Goal: Task Accomplishment & Management: Use online tool/utility

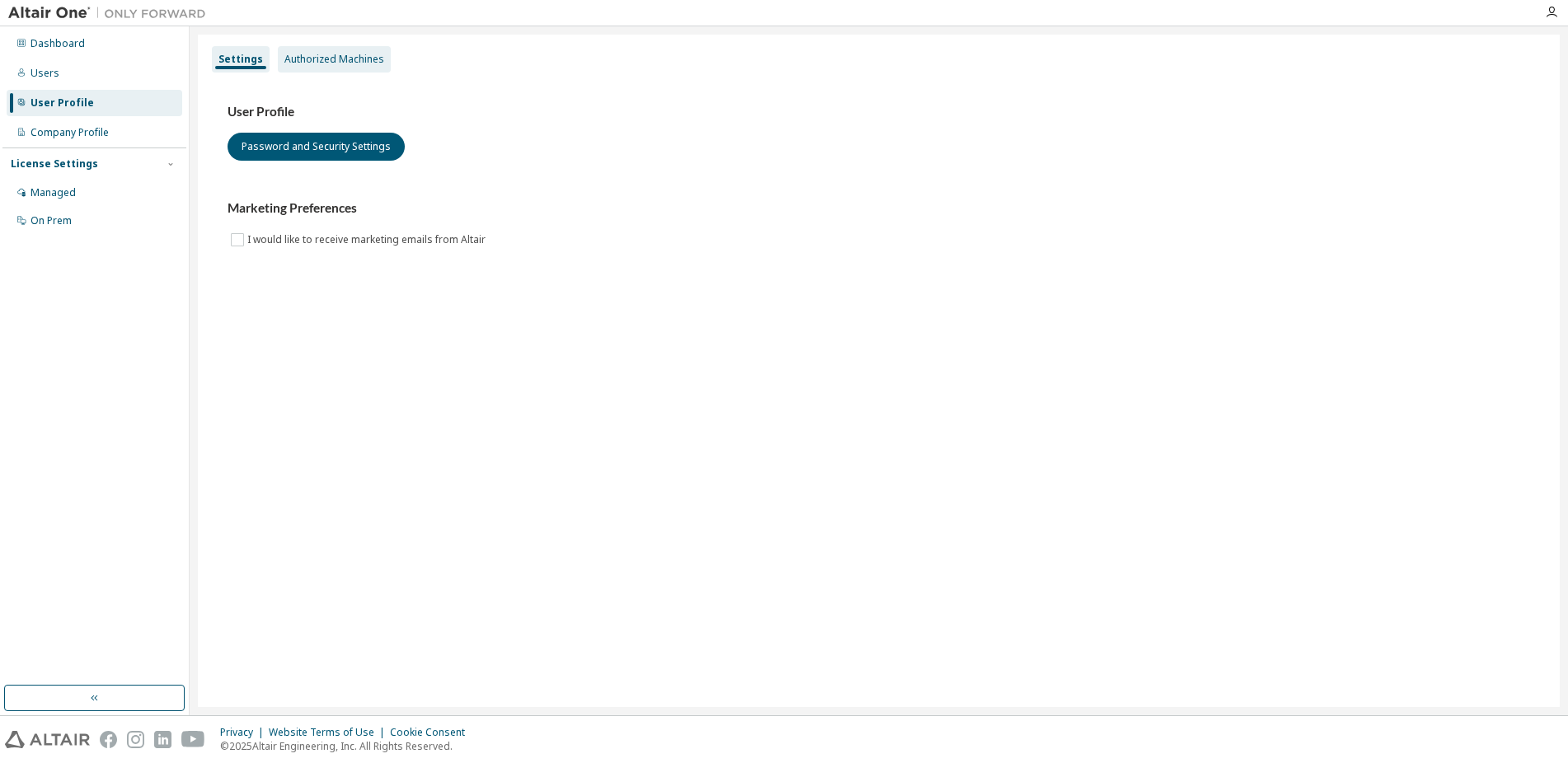
click at [347, 65] on div "Authorized Machines" at bounding box center [334, 59] width 100 height 13
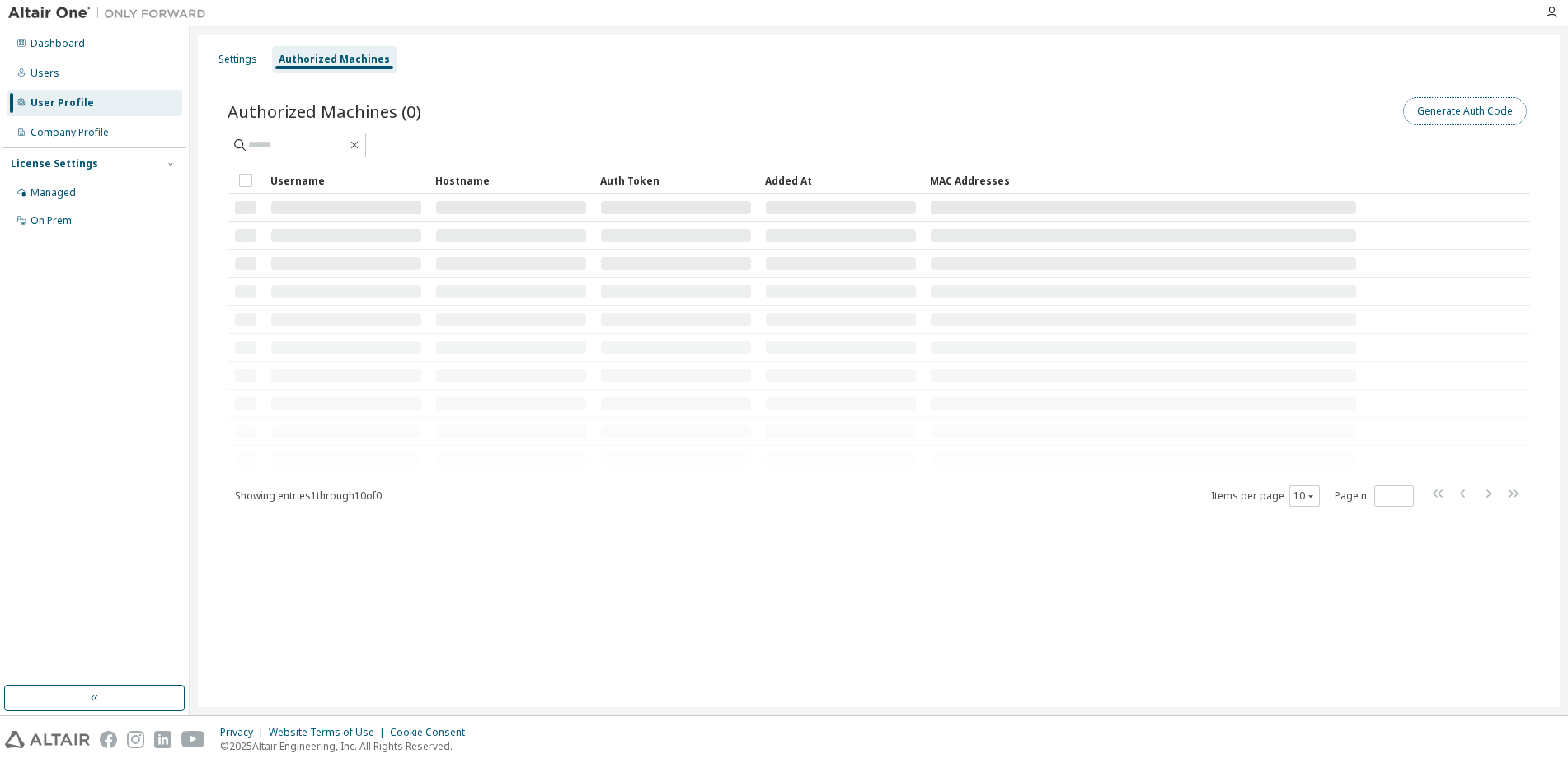
click at [1472, 112] on button "Generate Auth Code" at bounding box center [1465, 110] width 124 height 28
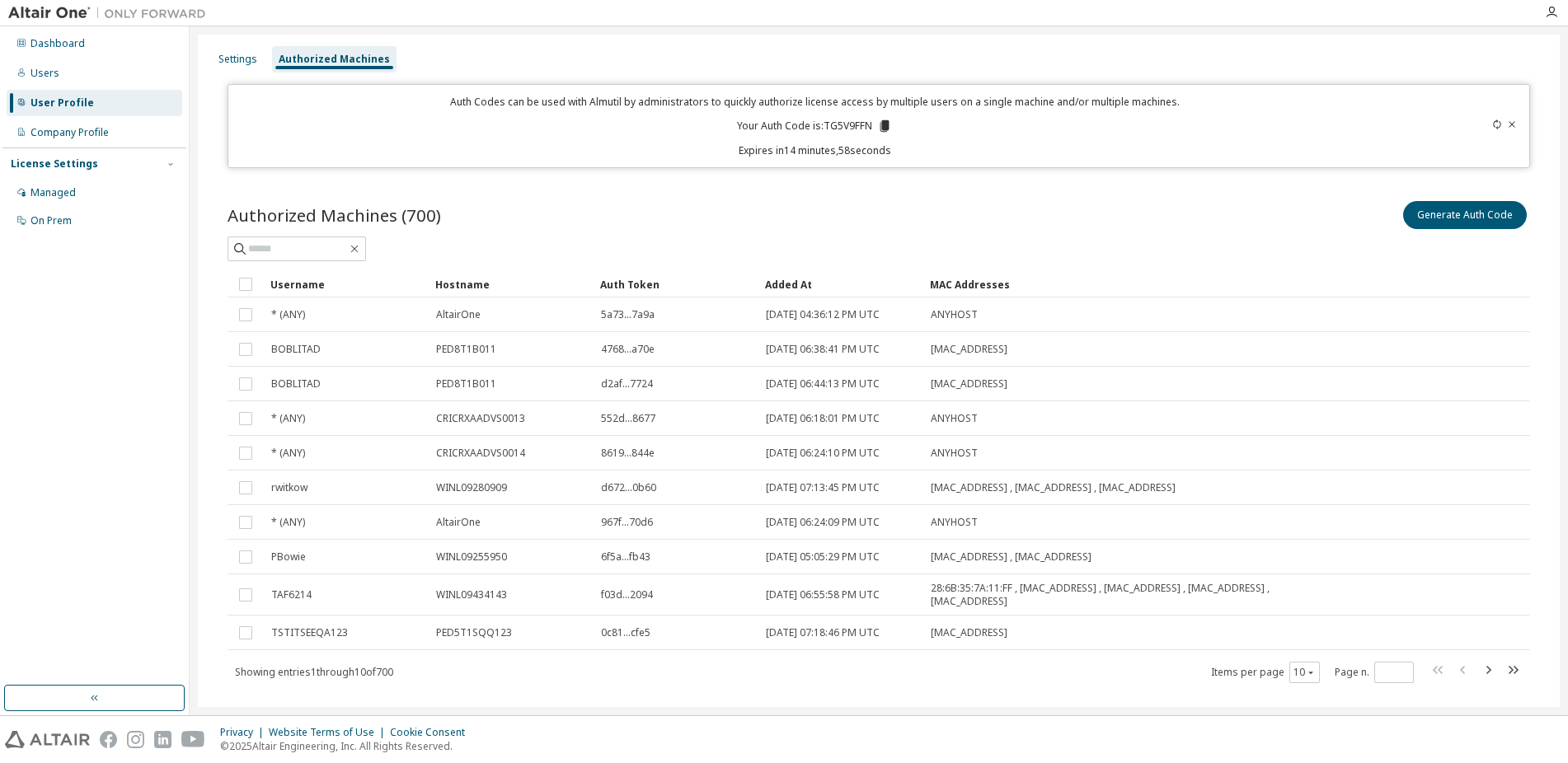
click at [841, 126] on p "Your Auth Code is: TG5V9FFN" at bounding box center [814, 126] width 155 height 15
copy p "TG5V9FFN"
click at [801, 147] on p "Expires in 14 minutes, 44 seconds" at bounding box center [815, 150] width 1152 height 14
click at [850, 122] on p "Your Auth Code is: TG5V9FFN" at bounding box center [814, 126] width 155 height 15
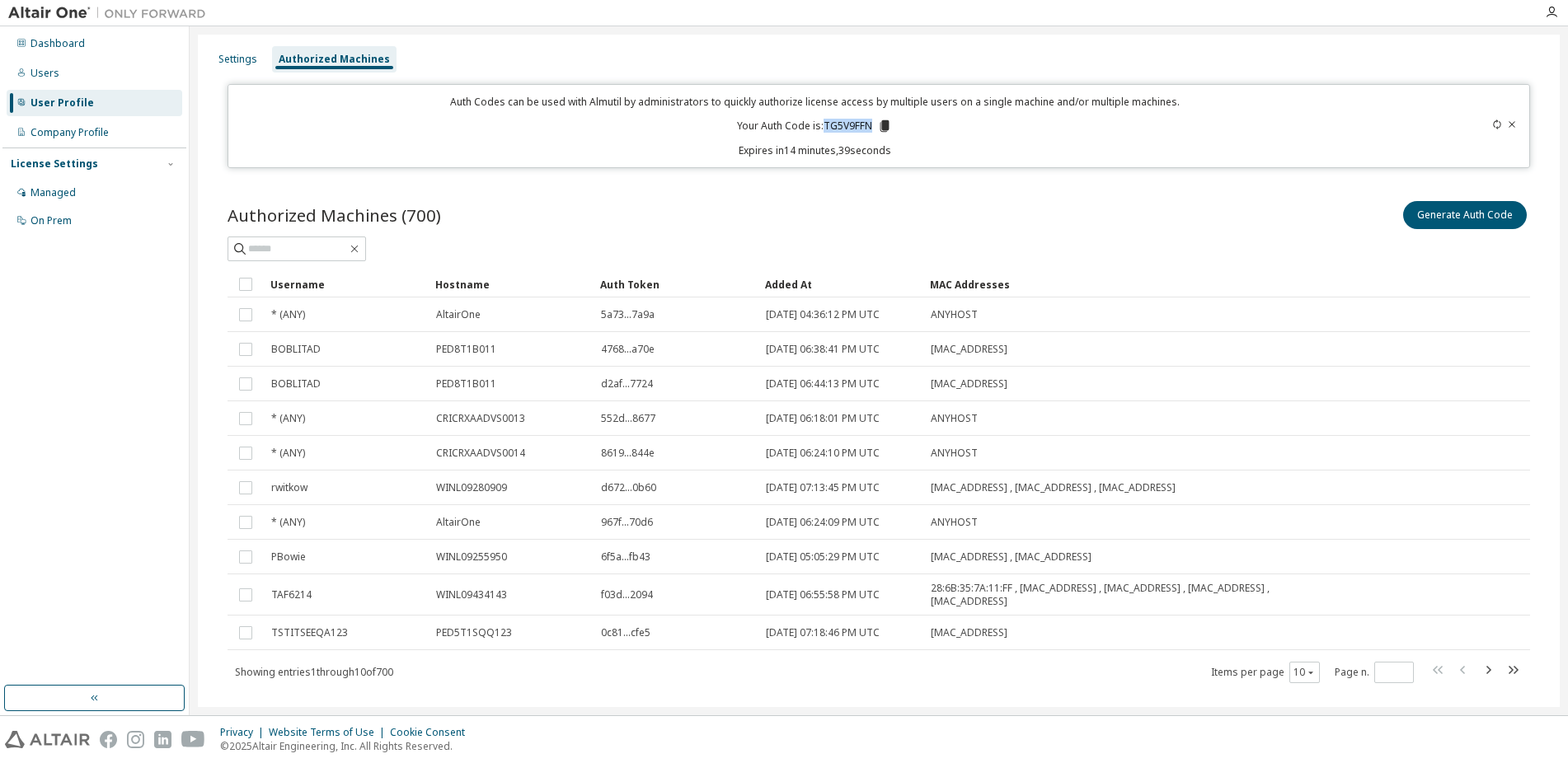
click at [850, 122] on p "Your Auth Code is: TG5V9FFN" at bounding box center [814, 126] width 155 height 15
copy p "TG5V9FFN"
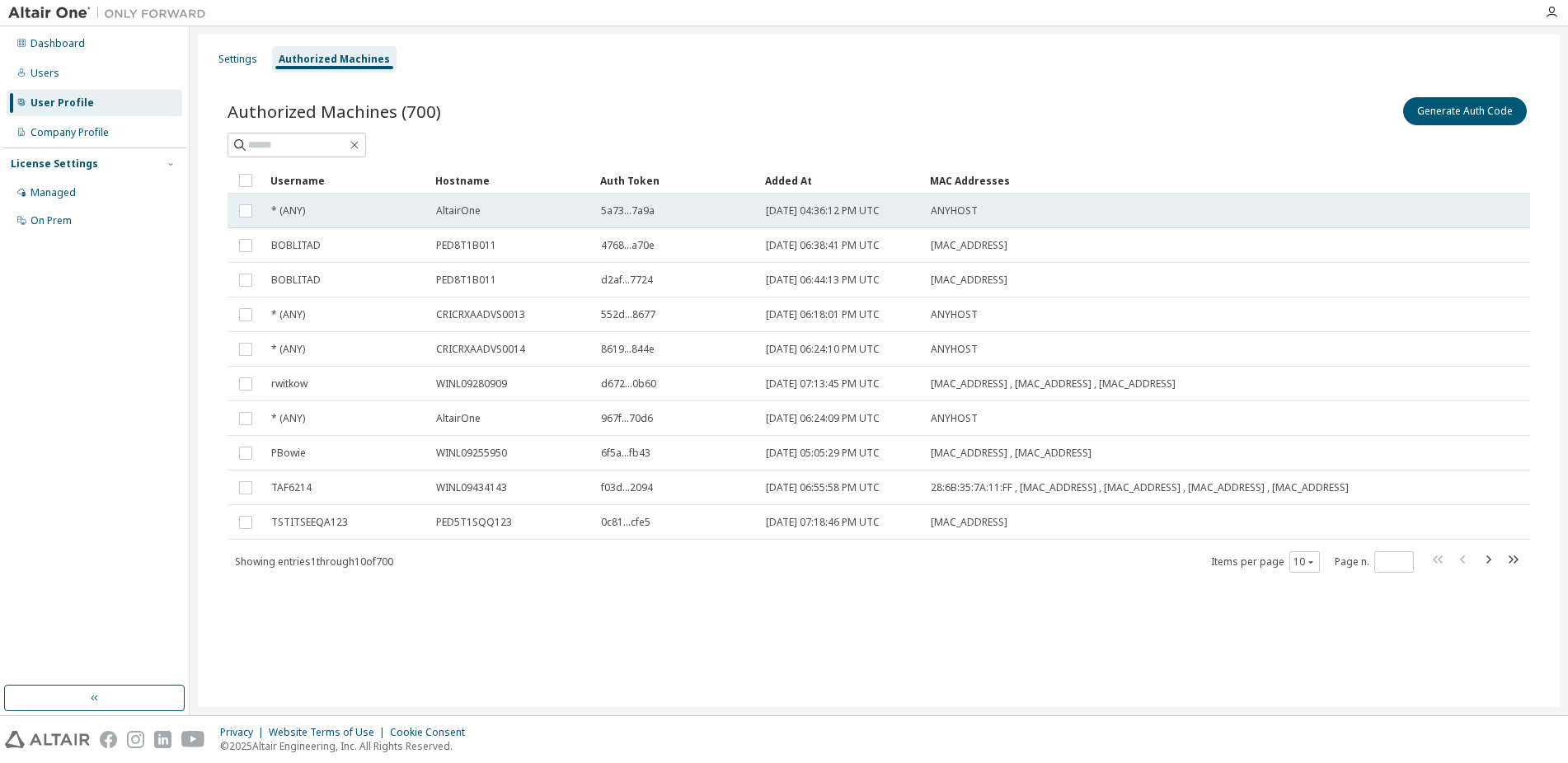
click at [1490, 203] on tr "* (ANY) AltairOne 5a73...7a9a [DATE] 04:36:12 PM UTC ANYHOST" at bounding box center [879, 210] width 1303 height 34
